Goal: Information Seeking & Learning: Understand process/instructions

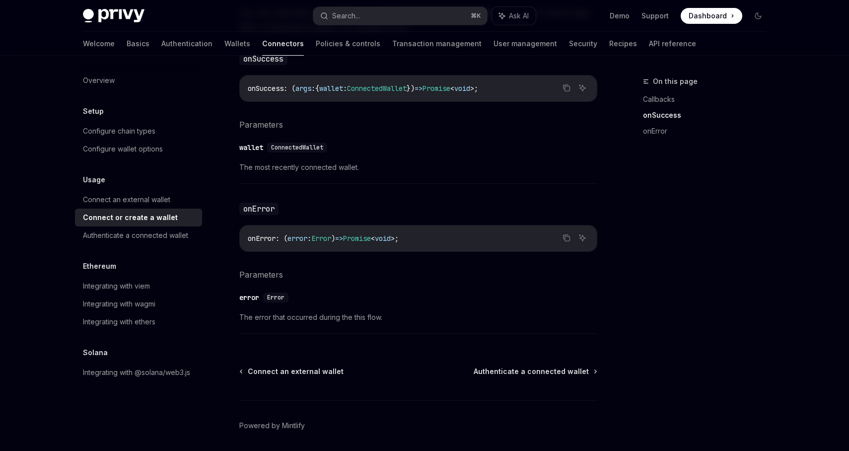
scroll to position [647, 0]
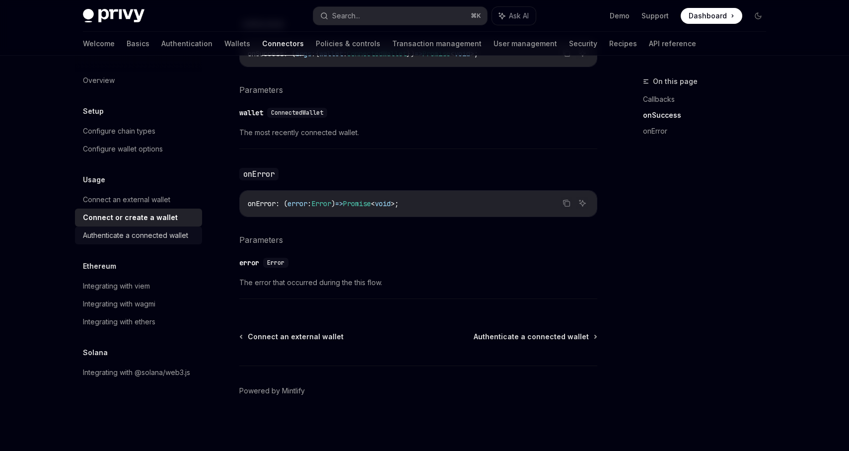
click at [150, 237] on div "Authenticate a connected wallet" at bounding box center [135, 235] width 105 height 12
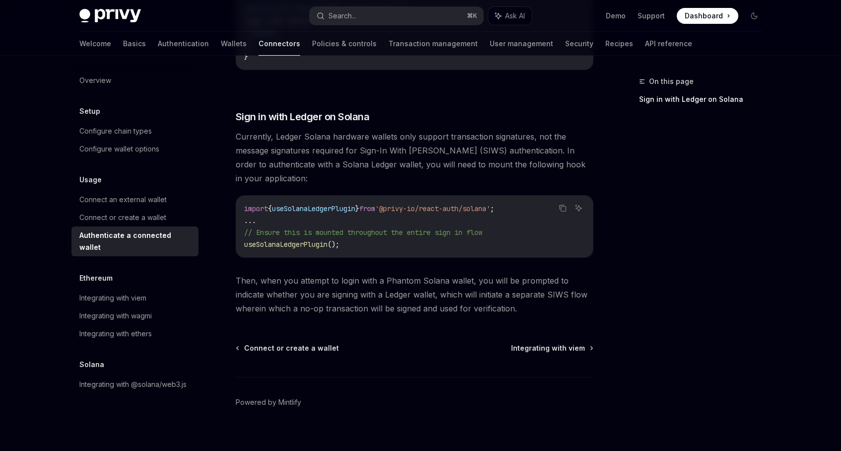
scroll to position [827, 0]
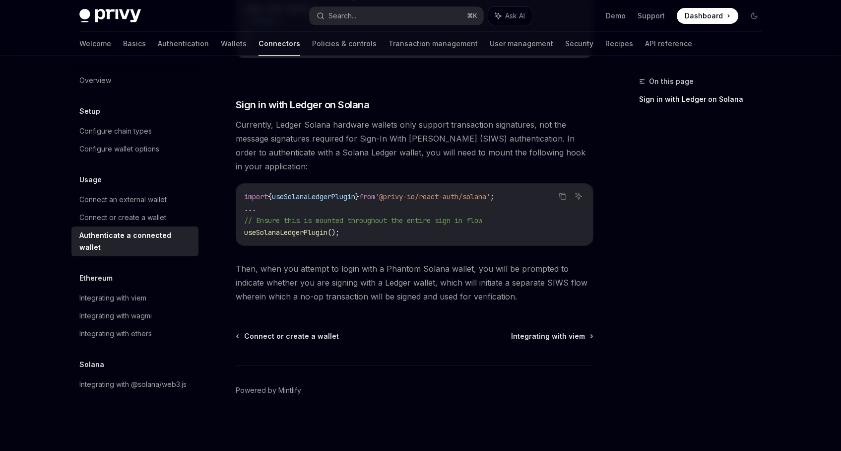
click at [401, 193] on span "'@privy-io/react-auth/solana'" at bounding box center [432, 196] width 115 height 9
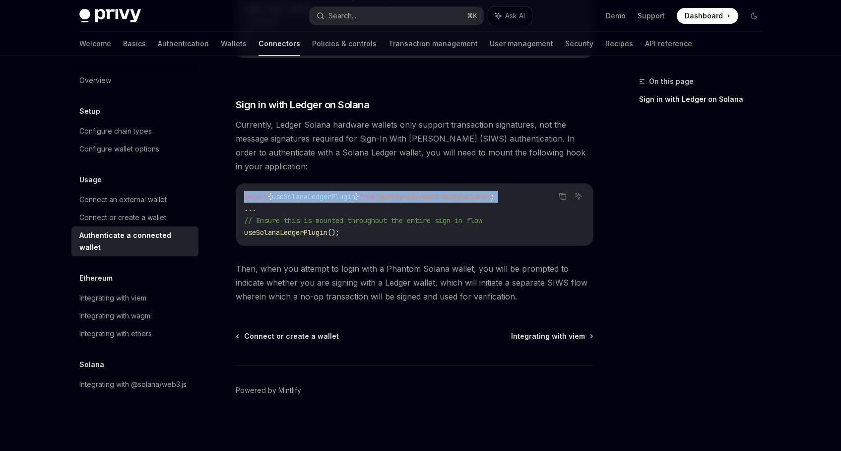
click at [401, 193] on span "'@privy-io/react-auth/solana'" at bounding box center [432, 196] width 115 height 9
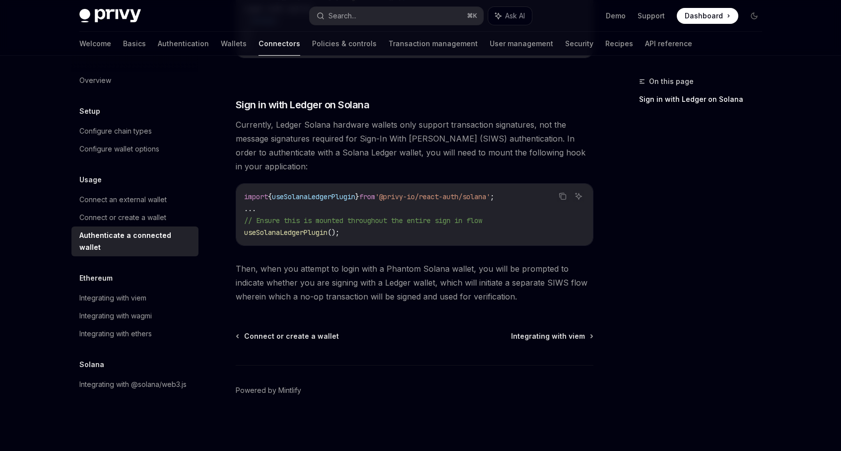
click at [388, 208] on code "import { useSolanaLedgerPlugin } from '@privy-io/react-auth/solana' ; ... // En…" at bounding box center [414, 215] width 341 height 48
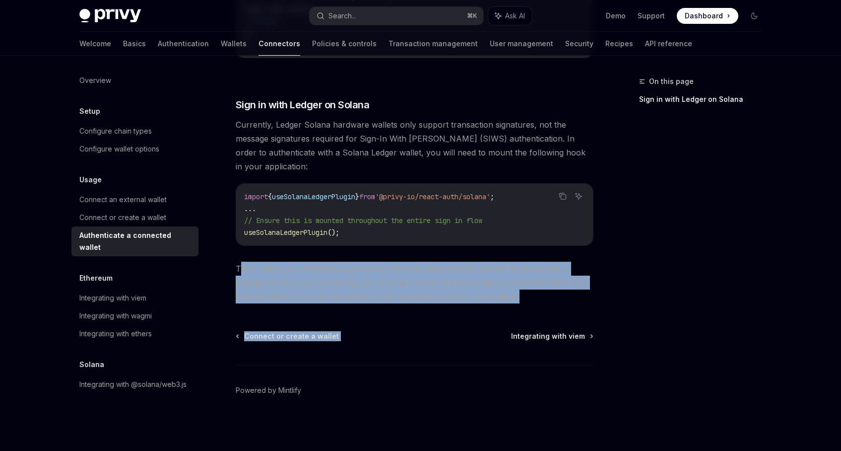
drag, startPoint x: 241, startPoint y: 268, endPoint x: 557, endPoint y: 309, distance: 318.3
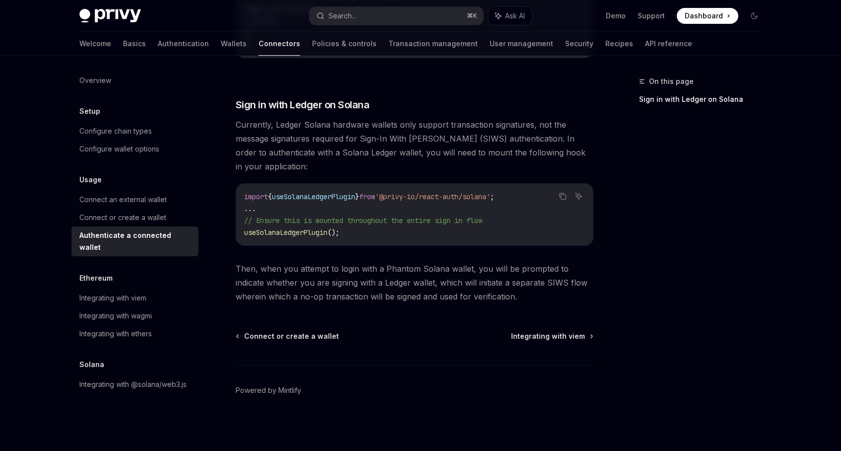
click at [148, 310] on div "Integrating with wagmi" at bounding box center [115, 316] width 72 height 12
type textarea "*"
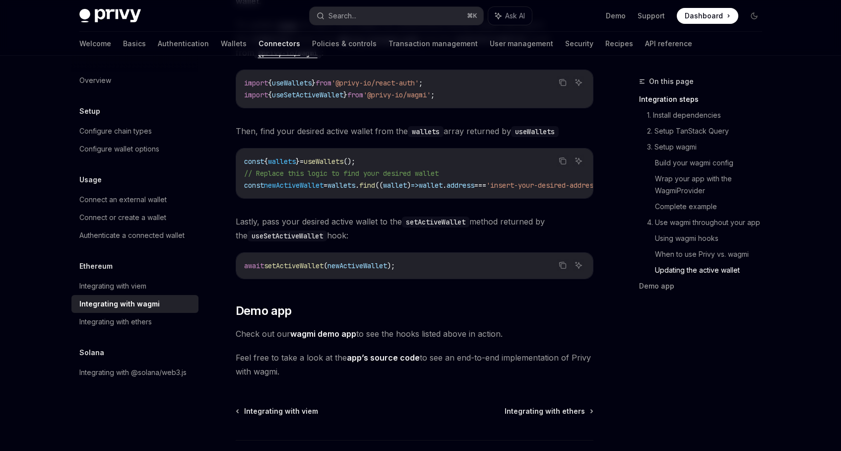
scroll to position [2747, 0]
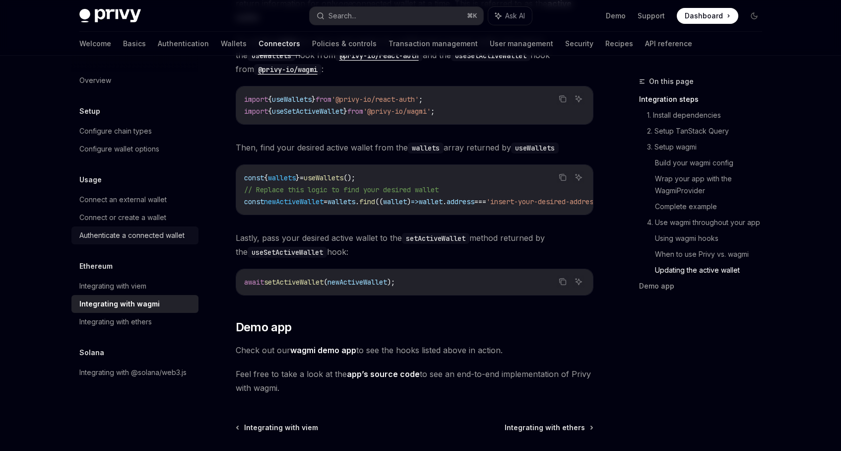
click at [165, 239] on div "Authenticate a connected wallet" at bounding box center [131, 235] width 105 height 12
click at [130, 230] on div "Authenticate a connected wallet" at bounding box center [131, 235] width 105 height 12
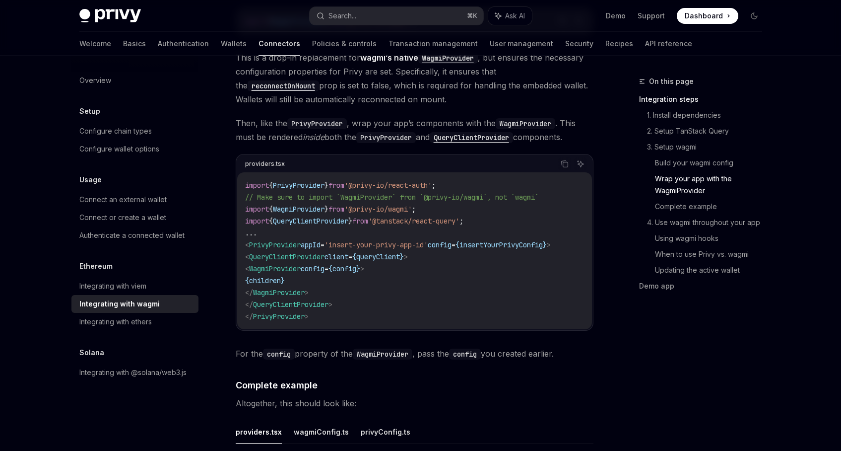
scroll to position [1469, 0]
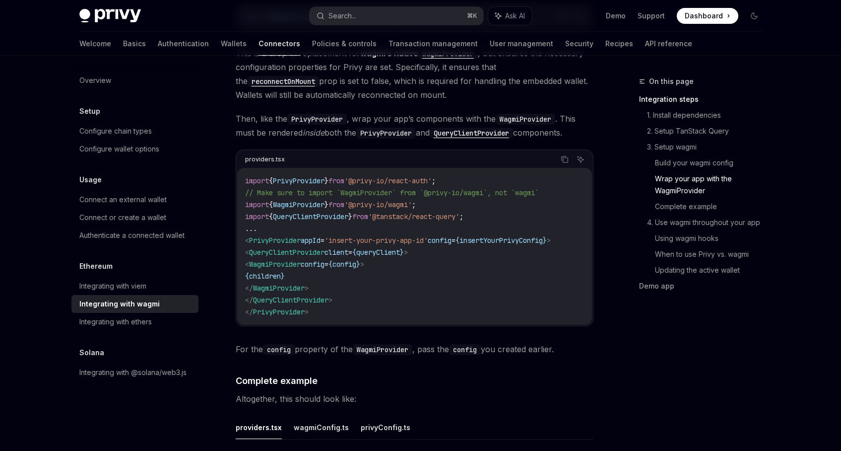
click at [125, 299] on div "Integrating with wagmi" at bounding box center [119, 304] width 80 height 12
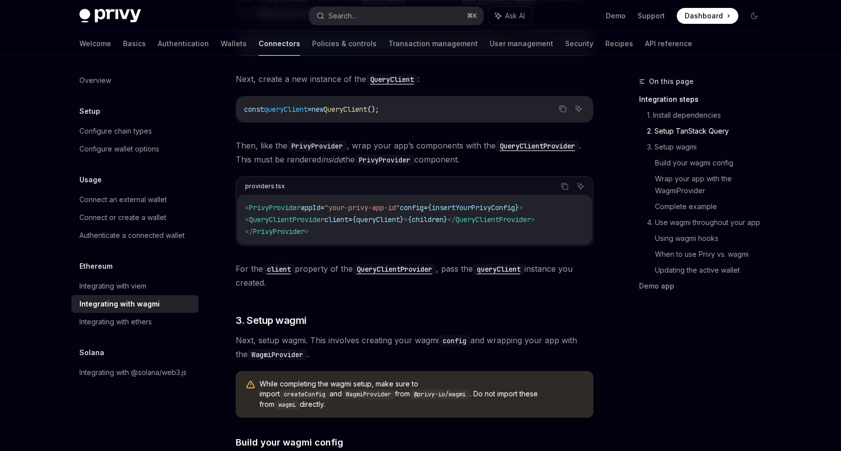
scroll to position [571, 0]
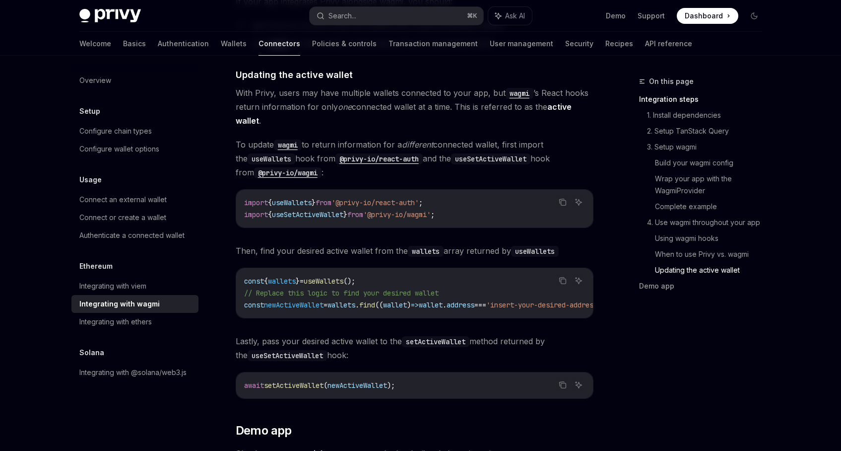
scroll to position [2643, 0]
click at [326, 211] on span "useSetActiveWallet" at bounding box center [307, 215] width 71 height 9
copy span "useSetActiveWallet"
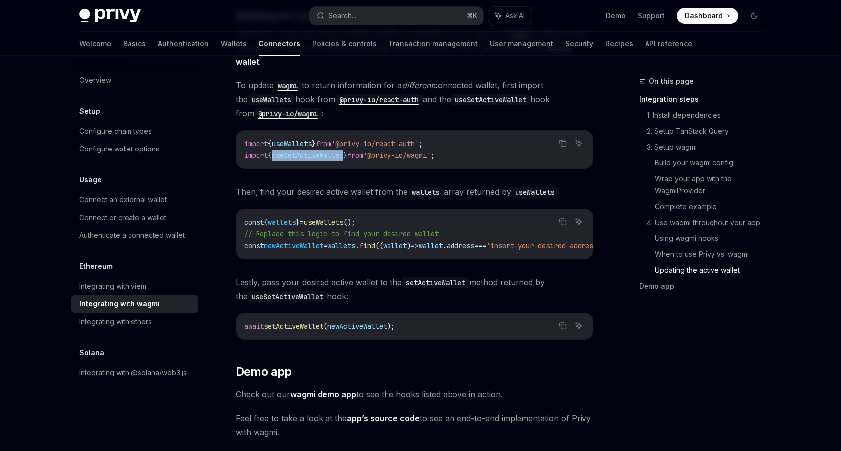
scroll to position [2805, 0]
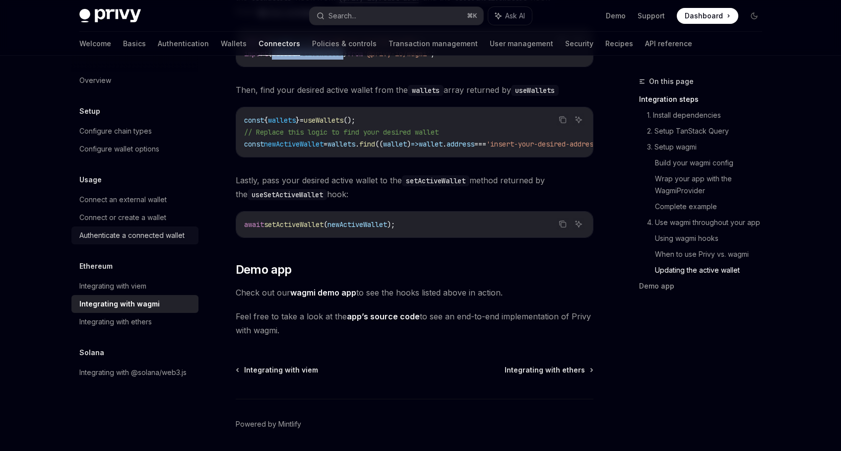
click at [142, 235] on div "Authenticate a connected wallet" at bounding box center [131, 235] width 105 height 12
type textarea "*"
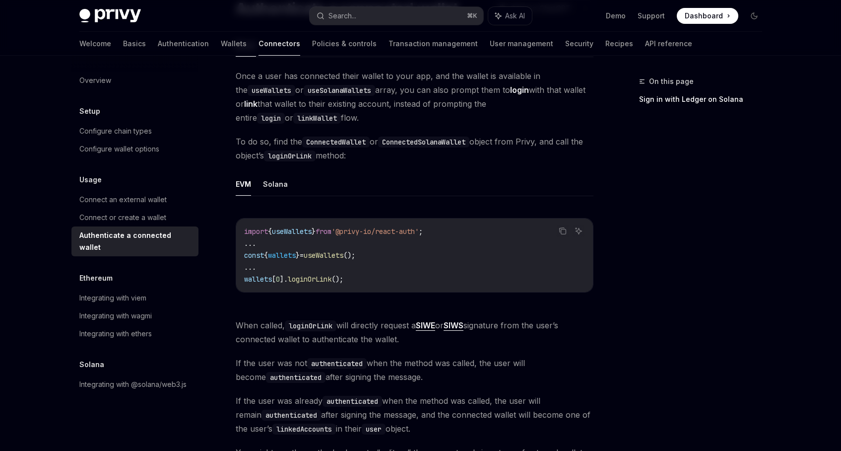
scroll to position [117, 0]
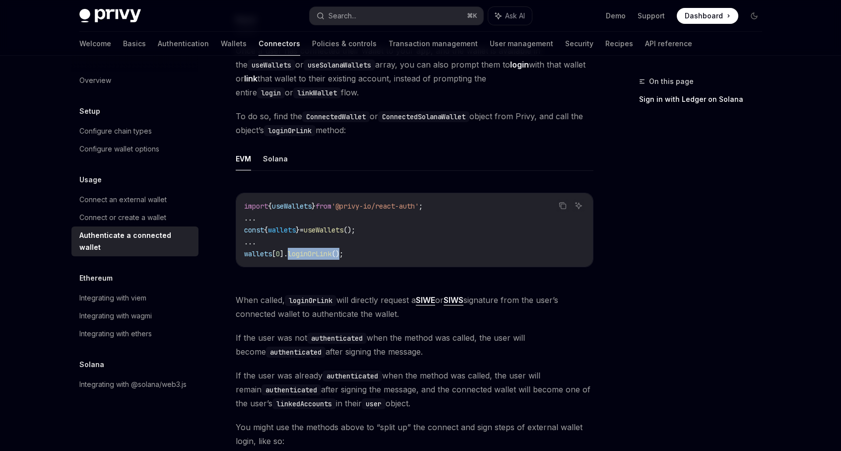
drag, startPoint x: 288, startPoint y: 255, endPoint x: 344, endPoint y: 254, distance: 56.1
click at [343, 254] on span "wallets [ 0 ]. loginOrLink ();" at bounding box center [293, 253] width 99 height 9
copy span "loginOrLink ()"
drag, startPoint x: 241, startPoint y: 227, endPoint x: 383, endPoint y: 227, distance: 142.4
click at [383, 227] on div "import { useWallets } from '@privy-io/react-auth' ; ... const { wallets } = use…" at bounding box center [414, 229] width 357 height 73
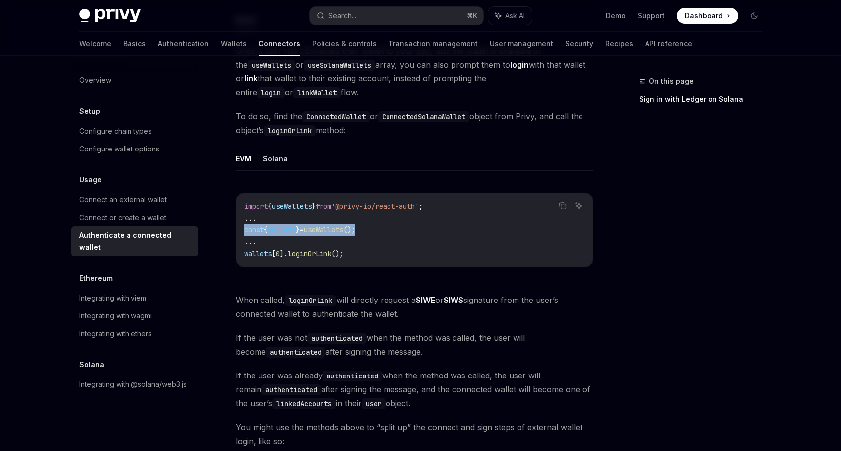
copy span "const { wallets } = useWallets ();"
click at [355, 228] on span "();" at bounding box center [349, 229] width 12 height 9
click at [420, 11] on button "Search... ⌘ K" at bounding box center [397, 16] width 174 height 18
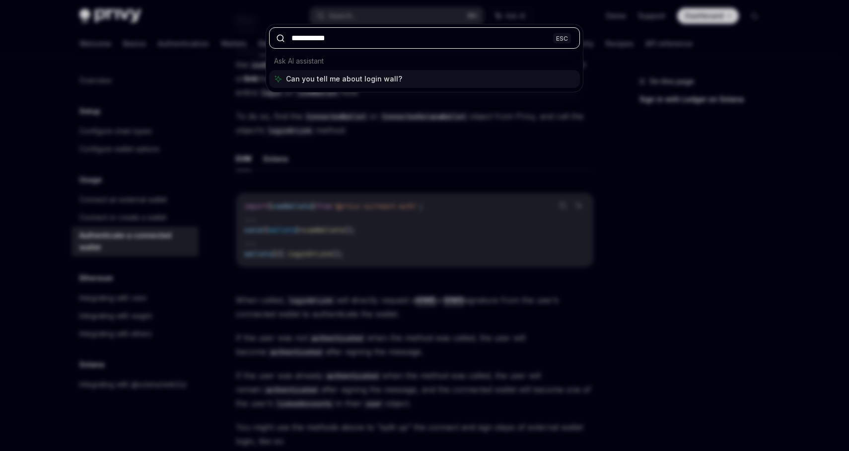
type input "**********"
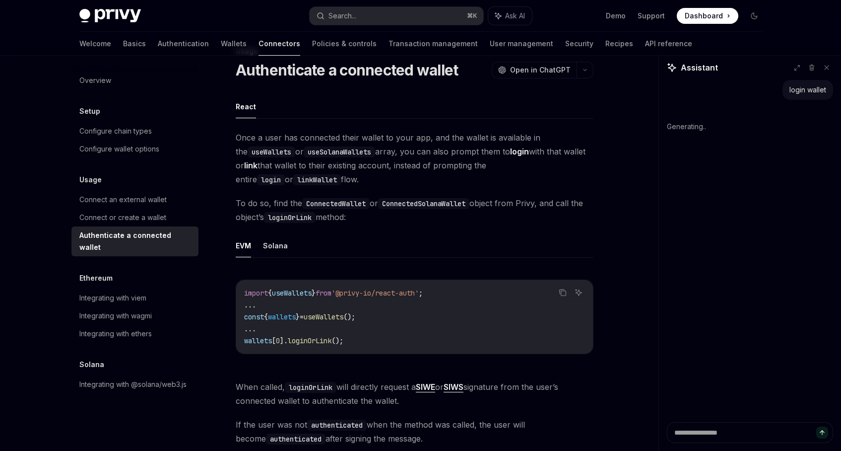
scroll to position [27, 0]
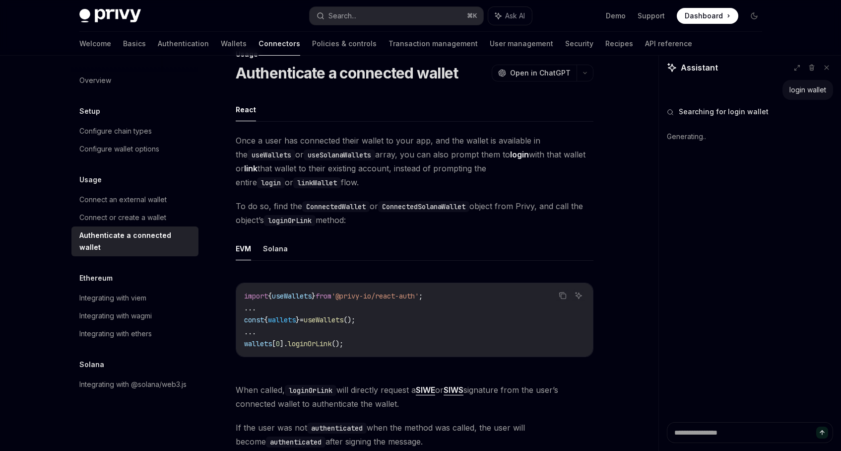
click at [300, 322] on span "}" at bounding box center [298, 319] width 4 height 9
copy code "const { wallets } = useWallets ();"
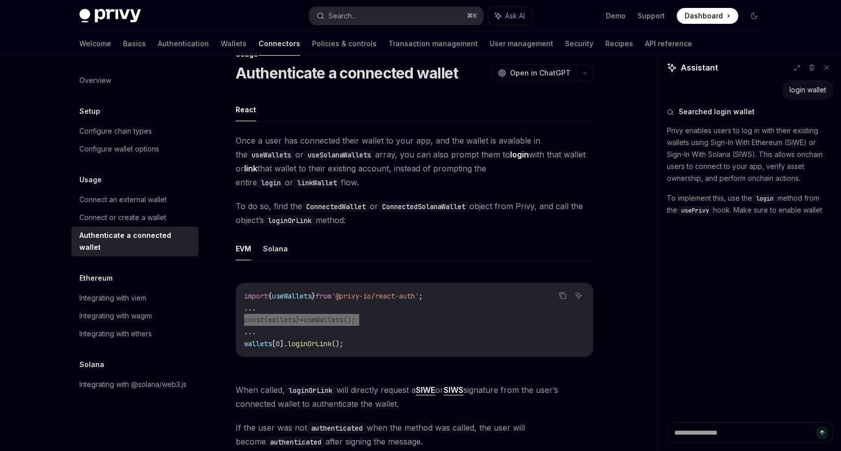
type textarea "*"
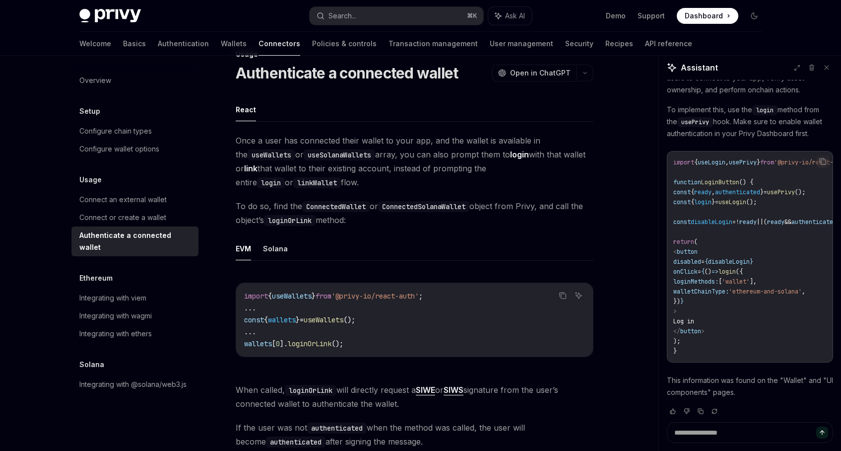
scroll to position [0, 0]
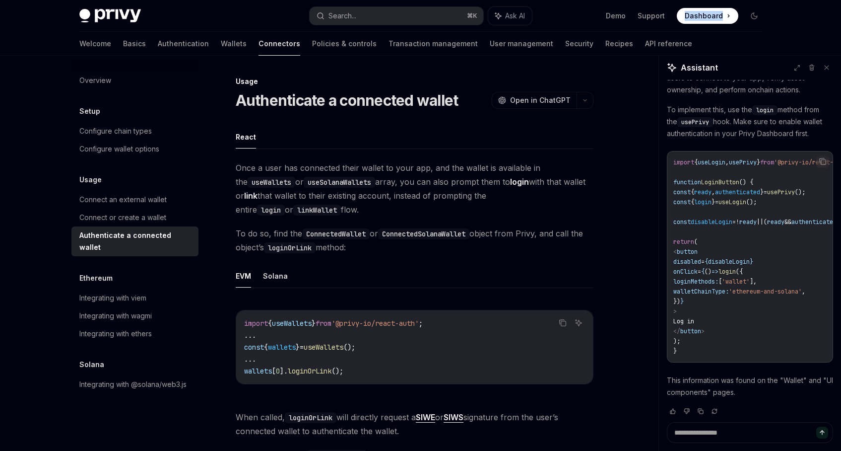
drag, startPoint x: 726, startPoint y: 6, endPoint x: 673, endPoint y: -39, distance: 69.3
click at [673, 0] on html "Privy Docs home page Search... ⌘ K Ask AI Demo Support Dashboard Dashboard Sear…" at bounding box center [420, 225] width 841 height 451
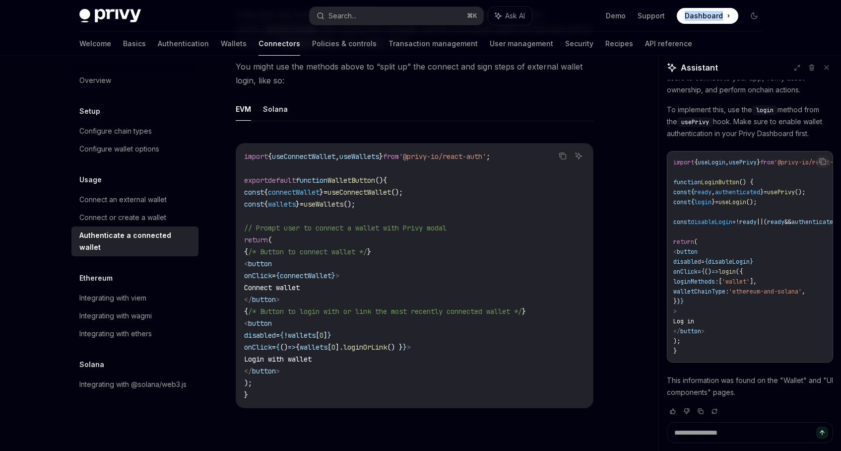
scroll to position [510, 0]
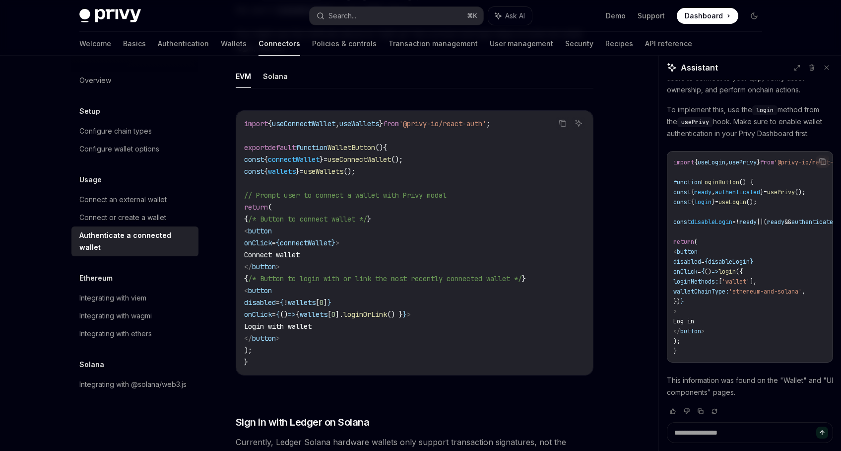
click at [387, 317] on span "loginOrLink" at bounding box center [365, 314] width 44 height 9
copy span "loginOrLink"
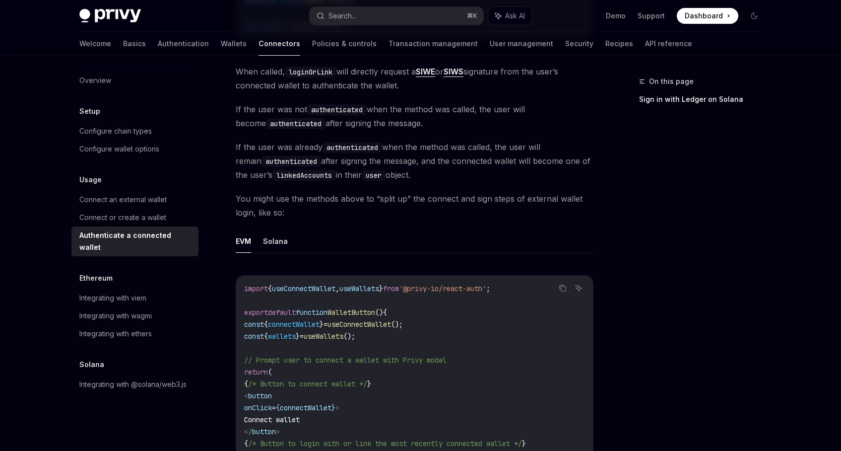
scroll to position [421, 0]
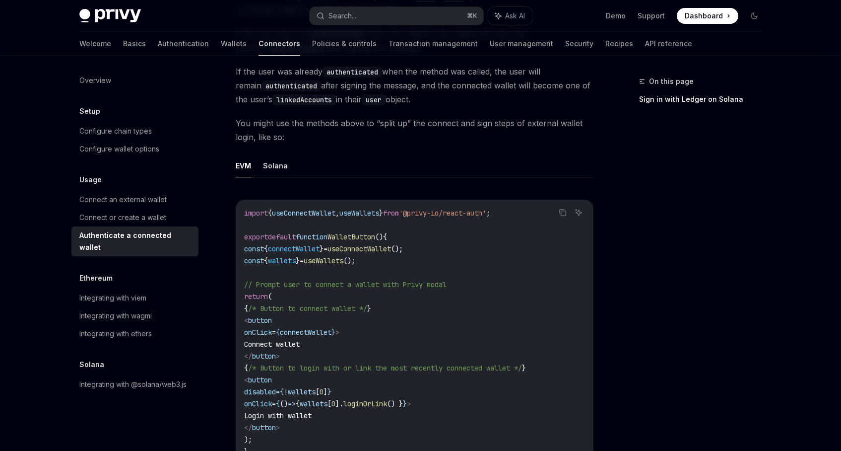
click at [283, 257] on span "wallets" at bounding box center [282, 260] width 28 height 9
copy span "wallets"
